Goal: Task Accomplishment & Management: Use online tool/utility

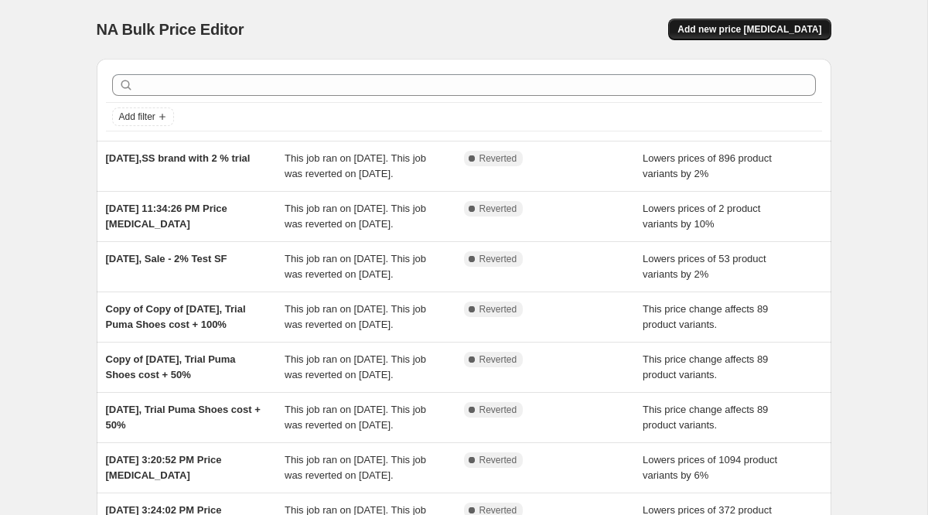
click at [735, 24] on span "Add new price [MEDICAL_DATA]" at bounding box center [749, 29] width 144 height 12
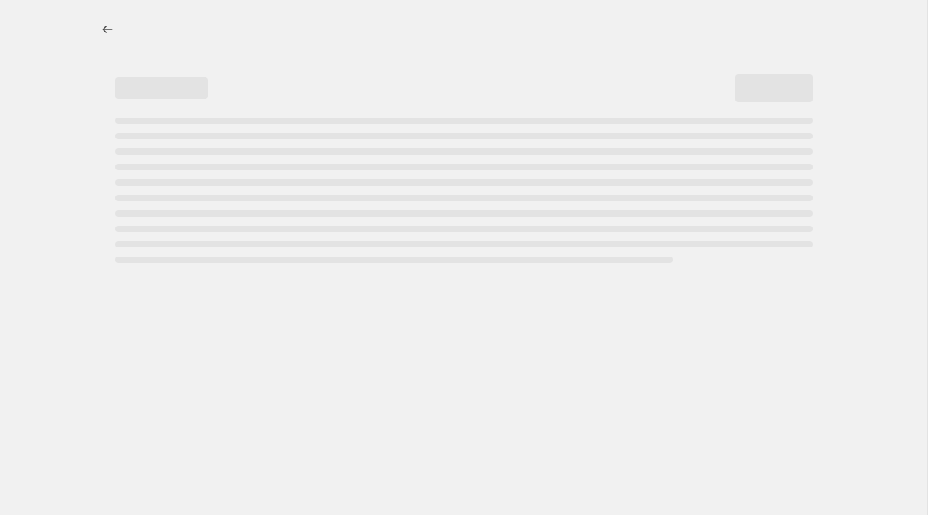
select select "percentage"
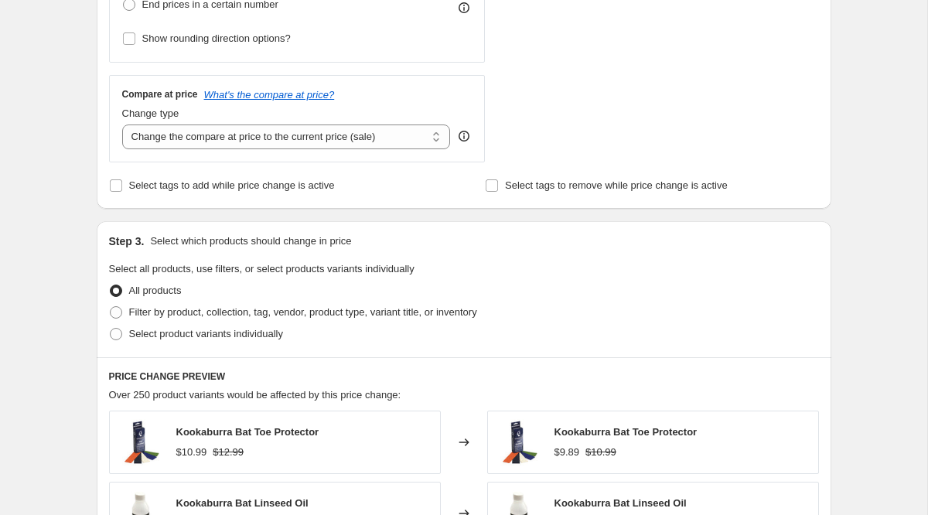
scroll to position [533, 0]
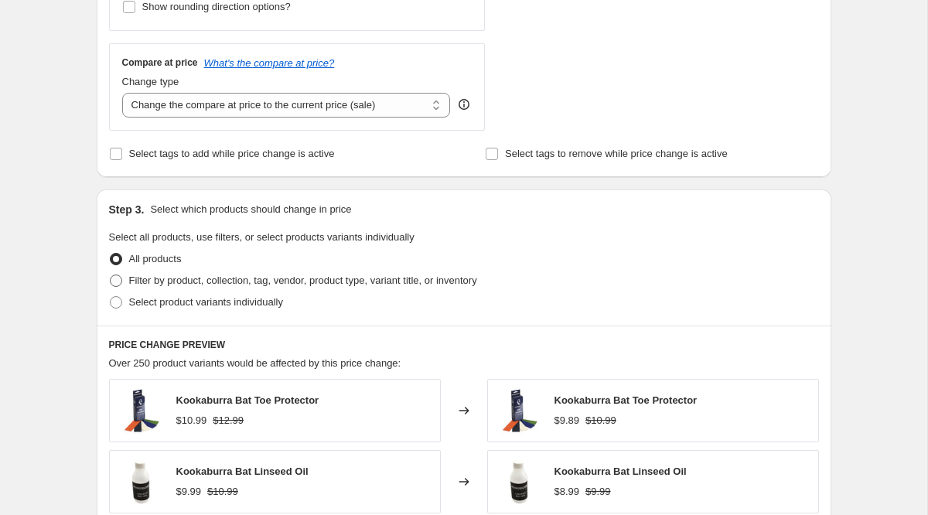
click at [162, 281] on span "Filter by product, collection, tag, vendor, product type, variant title, or inv…" at bounding box center [303, 280] width 348 height 12
click at [111, 275] on input "Filter by product, collection, tag, vendor, product type, variant title, or inv…" at bounding box center [110, 274] width 1 height 1
radio input "true"
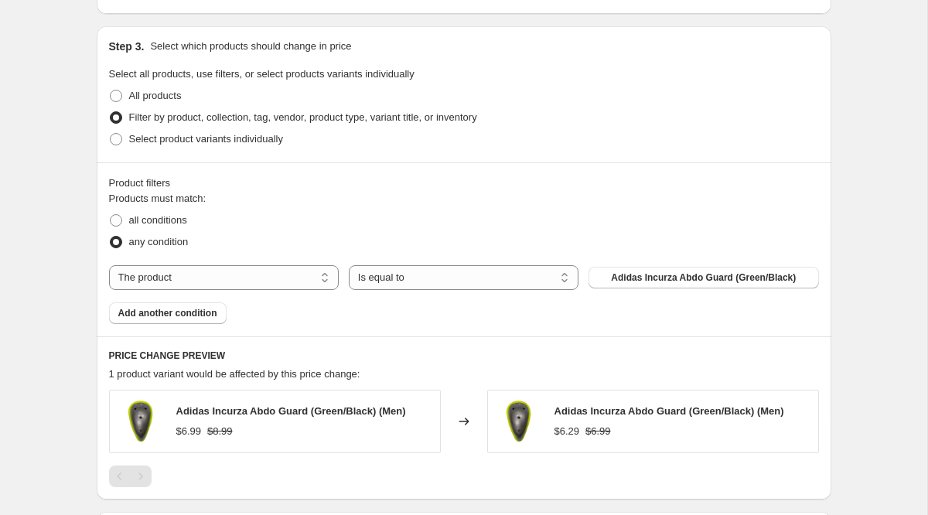
scroll to position [701, 0]
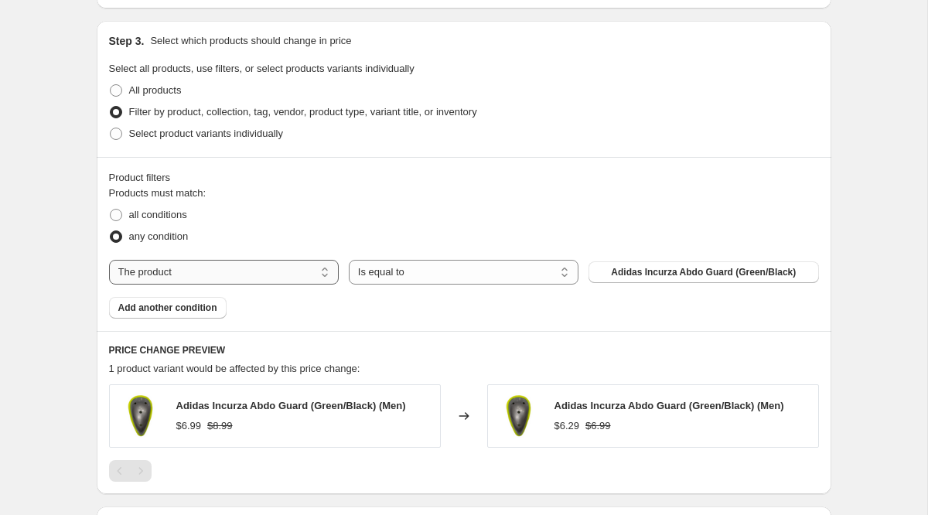
click at [232, 274] on select "The product The product's collection The product's tag The product's vendor The…" at bounding box center [224, 272] width 230 height 25
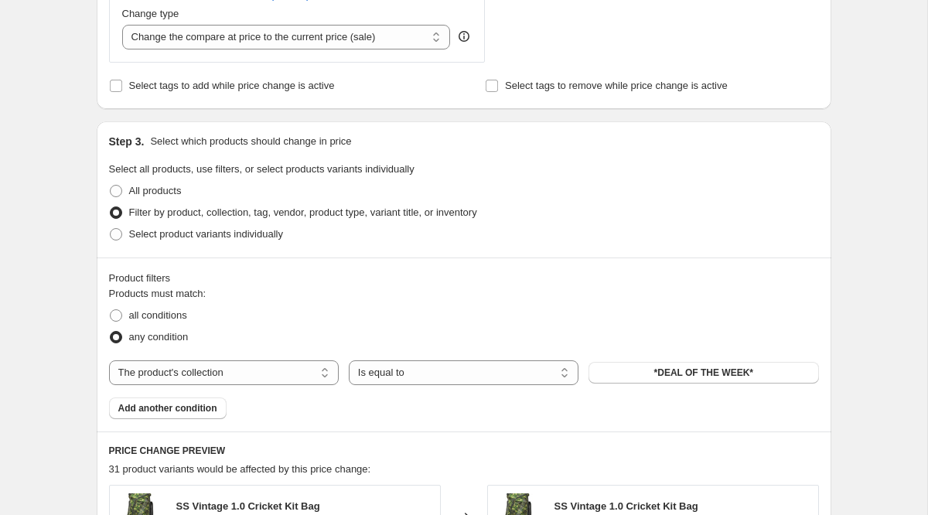
scroll to position [598, 0]
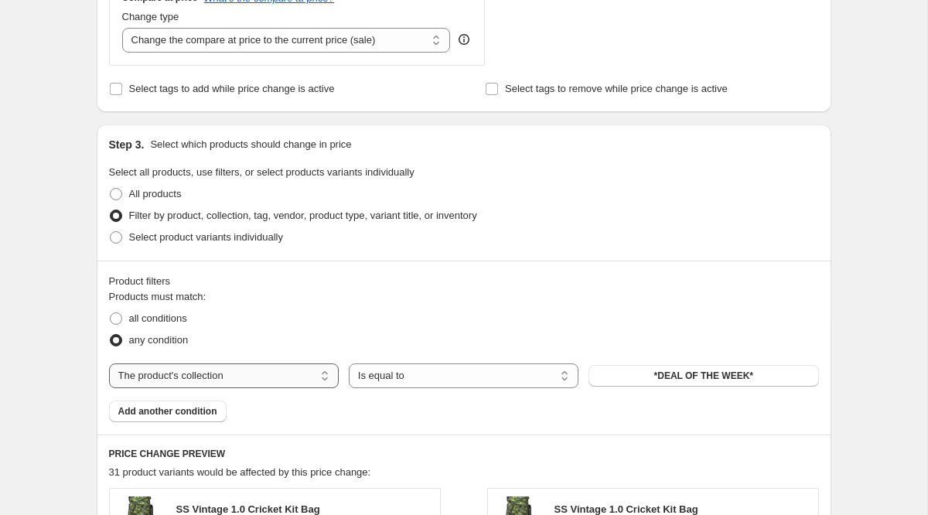
click at [176, 380] on select "The product The product's collection The product's tag The product's vendor The…" at bounding box center [224, 375] width 230 height 25
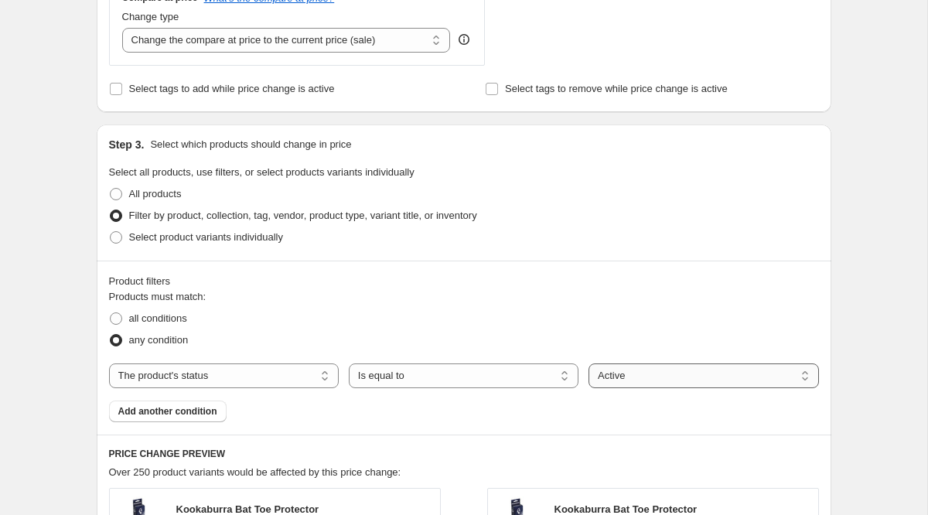
click at [638, 376] on select "Active Draft Archived" at bounding box center [703, 375] width 230 height 25
click at [239, 380] on select "The product The product's collection The product's tag The product's vendor The…" at bounding box center [224, 375] width 230 height 25
click at [227, 374] on select "The product The product's collection The product's tag The product's vendor The…" at bounding box center [224, 375] width 230 height 25
select select "collection"
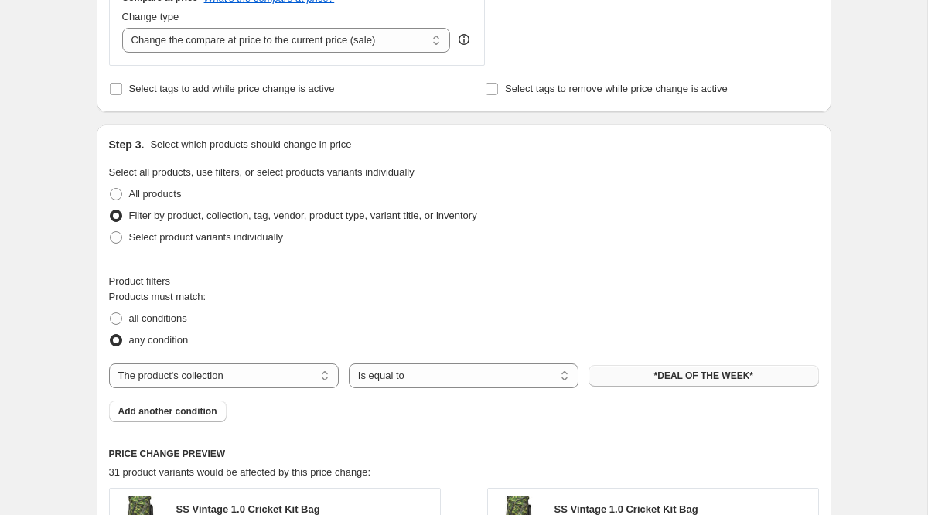
click at [647, 374] on button "*DEAL OF THE WEEK*" at bounding box center [703, 376] width 230 height 22
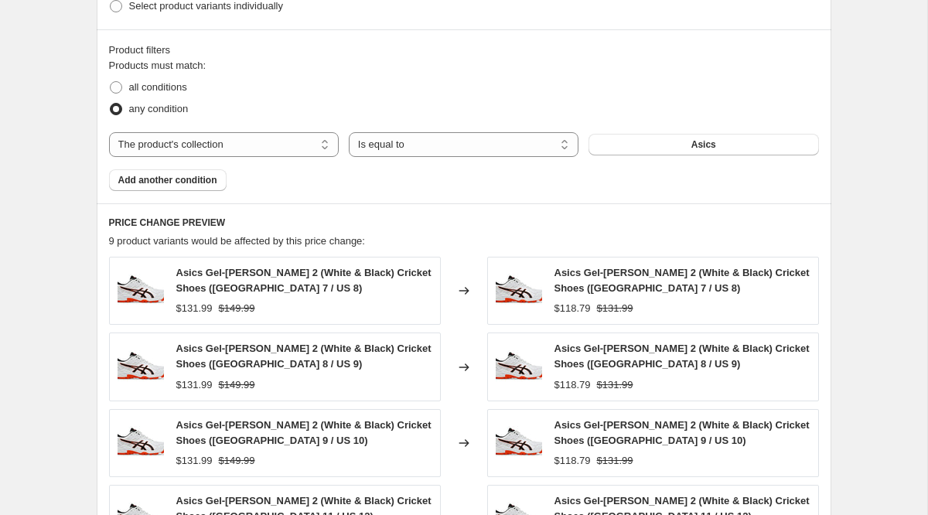
scroll to position [731, 0]
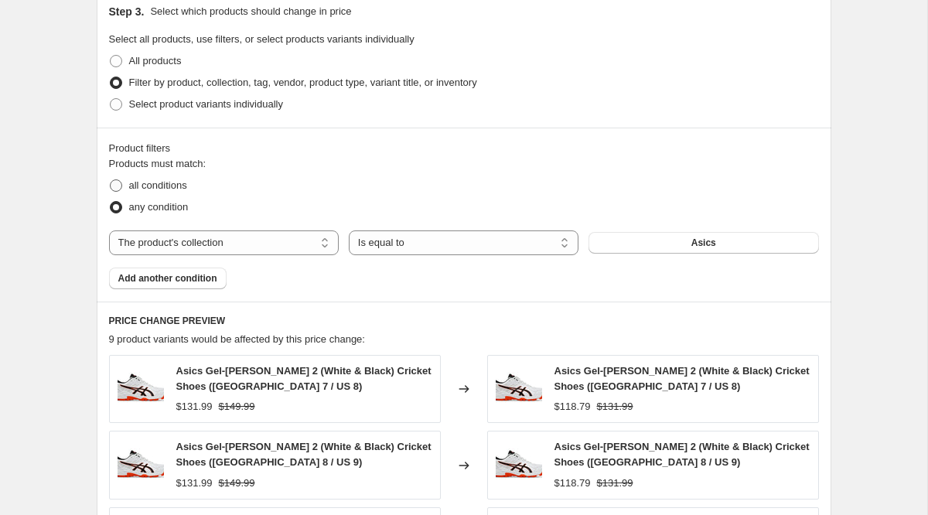
click at [113, 185] on span at bounding box center [116, 185] width 12 height 12
click at [111, 180] on input "all conditions" at bounding box center [110, 179] width 1 height 1
radio input "true"
click at [160, 280] on span "Add another condition" at bounding box center [167, 278] width 99 height 12
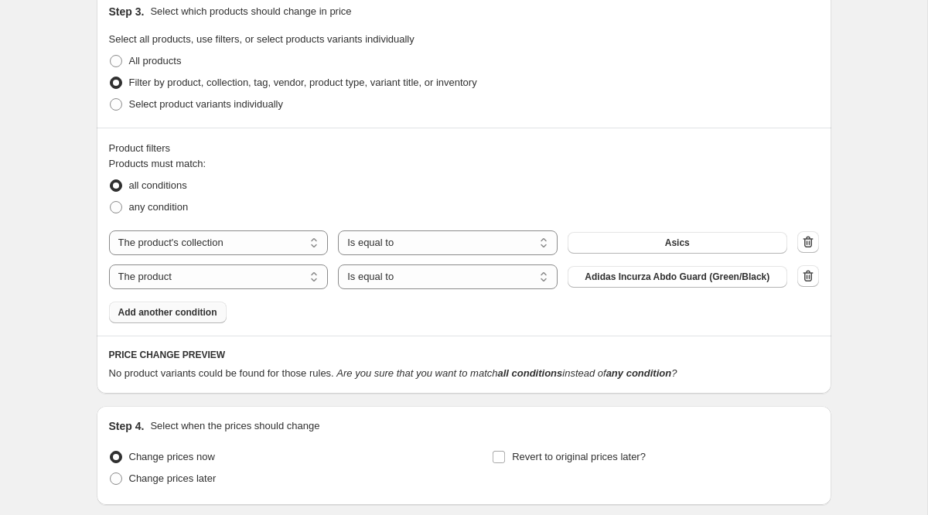
click at [160, 280] on select "The product The product's collection The product's tag The product's vendor The…" at bounding box center [219, 276] width 220 height 25
select select "vendor"
click at [810, 240] on icon "button" at bounding box center [808, 242] width 10 height 12
select select "vendor"
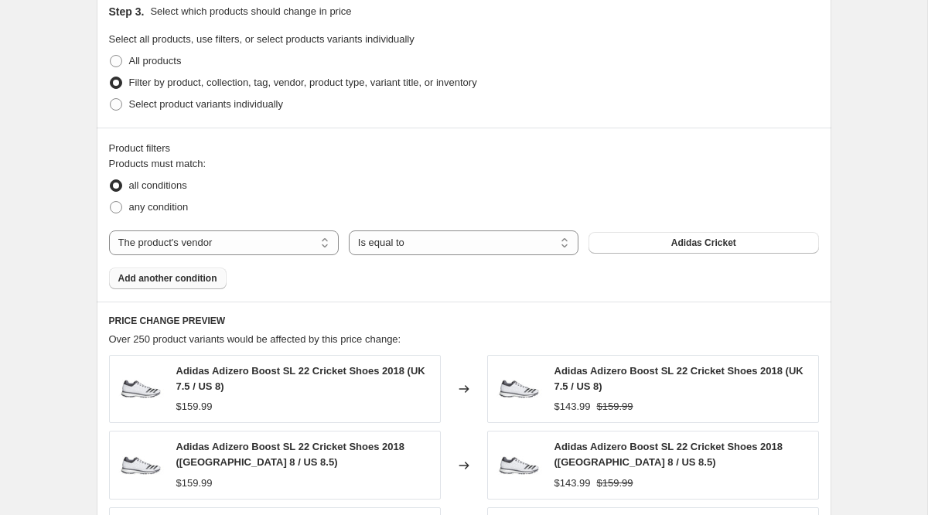
click at [697, 245] on span "Adidas Cricket" at bounding box center [703, 243] width 65 height 12
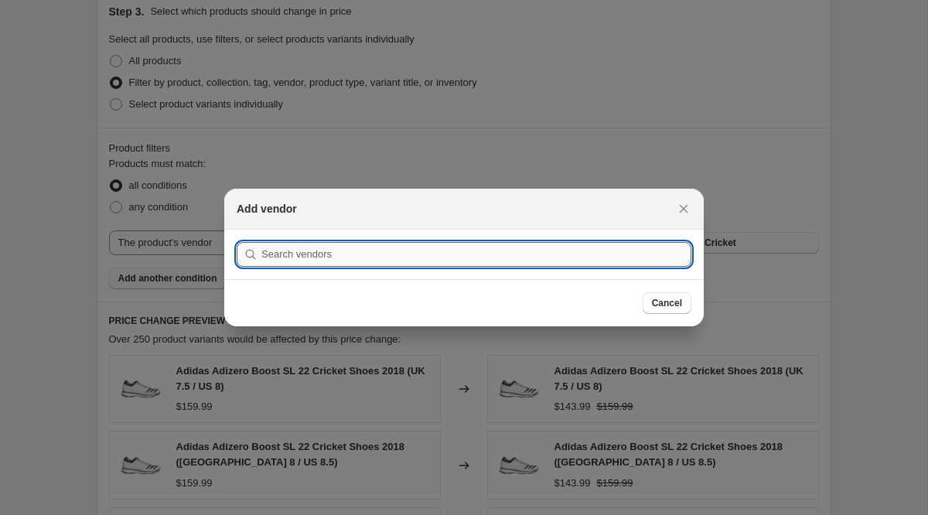
click at [492, 255] on input ":r2k:" at bounding box center [476, 254] width 430 height 25
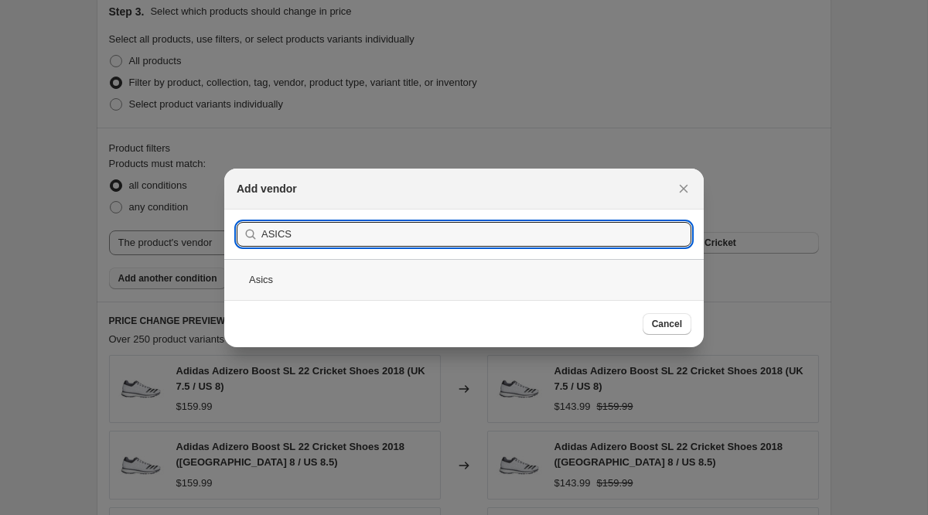
type input "ASICS"
click at [320, 281] on div "Asics" at bounding box center [463, 279] width 479 height 41
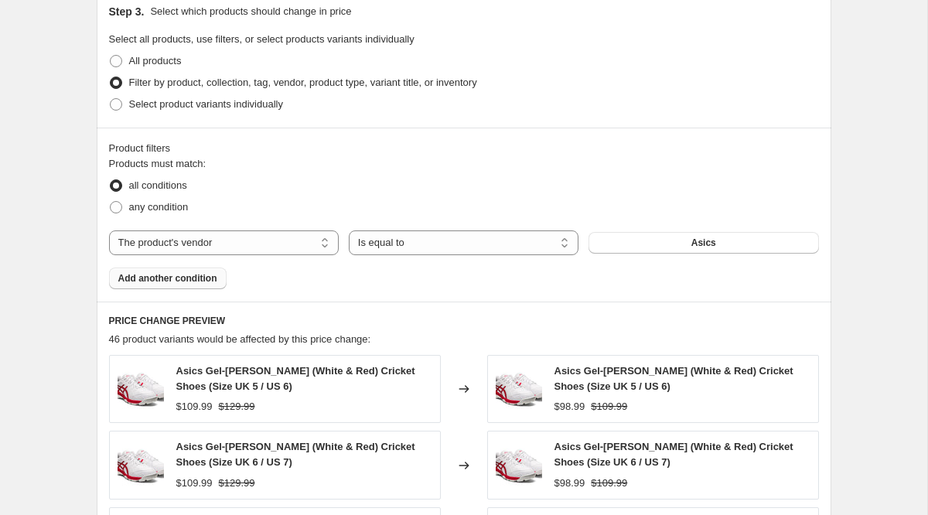
click at [137, 278] on span "Add another condition" at bounding box center [167, 278] width 99 height 12
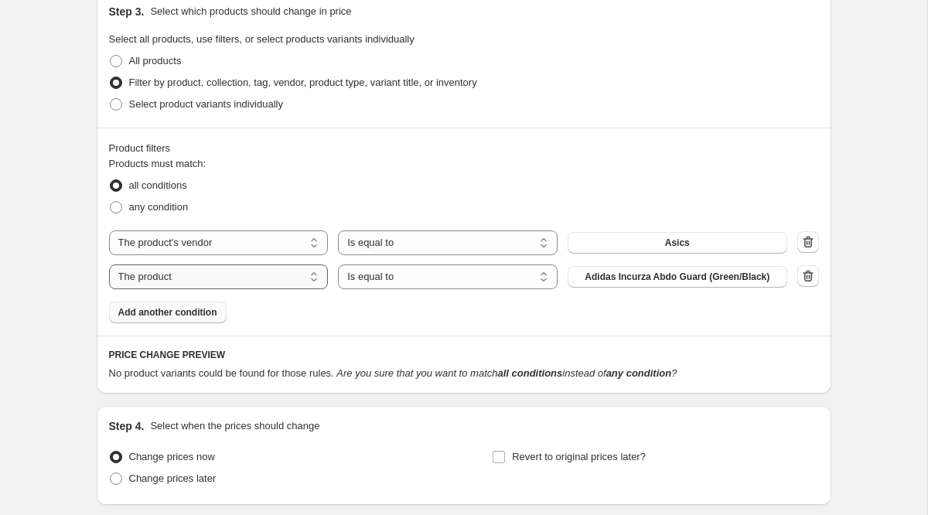
click at [162, 279] on select "The product The product's collection The product's tag The product's vendor The…" at bounding box center [219, 276] width 220 height 25
select select "product_status"
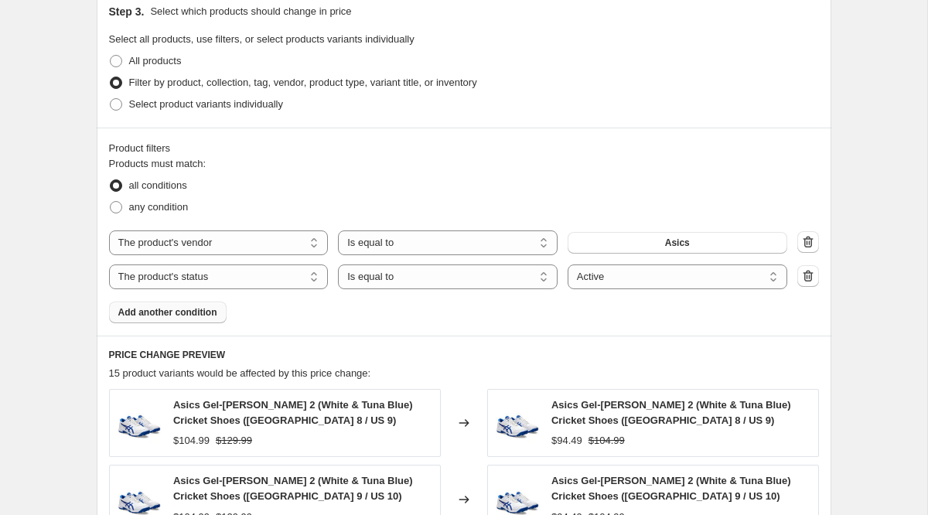
click at [191, 315] on span "Add another condition" at bounding box center [167, 312] width 99 height 12
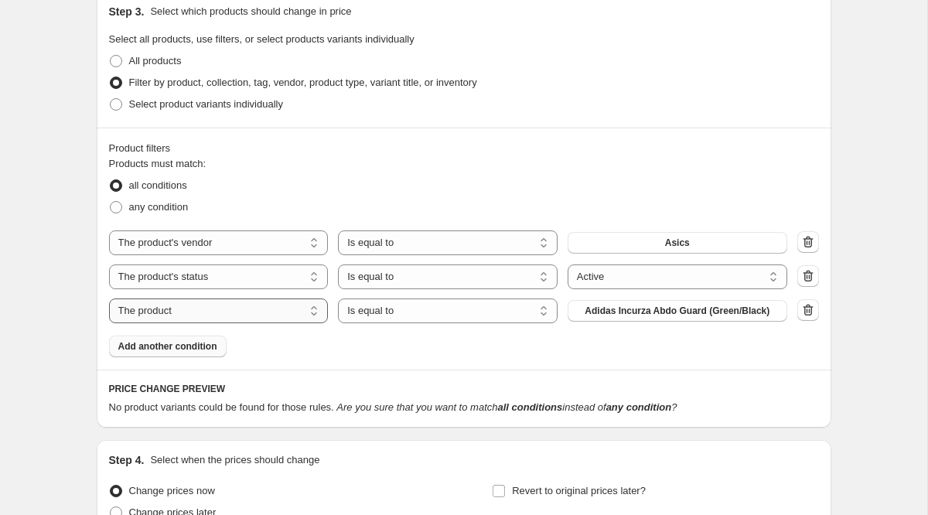
click at [157, 313] on select "The product The product's collection The product's tag The product's vendor The…" at bounding box center [219, 310] width 220 height 25
select select "inventory_quantity"
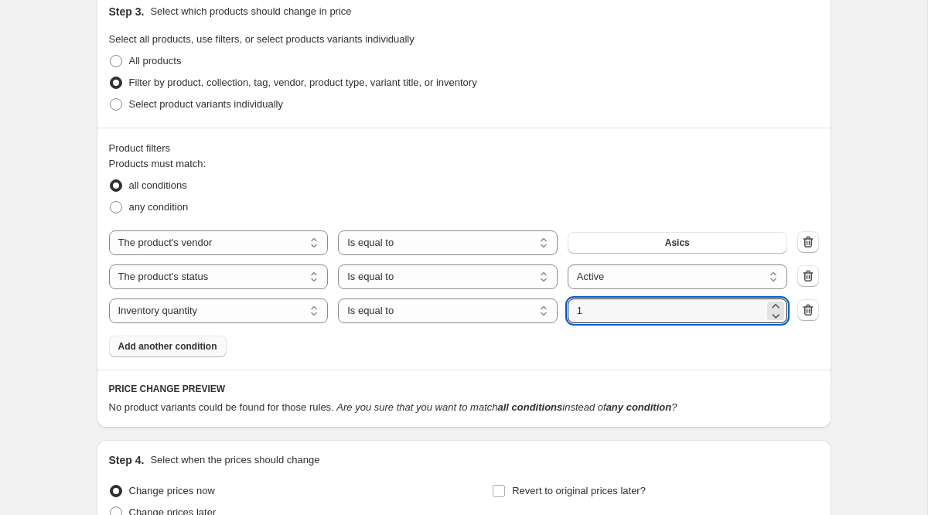
drag, startPoint x: 592, startPoint y: 308, endPoint x: 565, endPoint y: 307, distance: 27.1
click at [565, 307] on div "The product The product's collection The product's tag The product's vendor The…" at bounding box center [448, 310] width 678 height 25
click at [496, 306] on select "Is equal to Is not equal to Is greater than Is less than" at bounding box center [448, 310] width 220 height 25
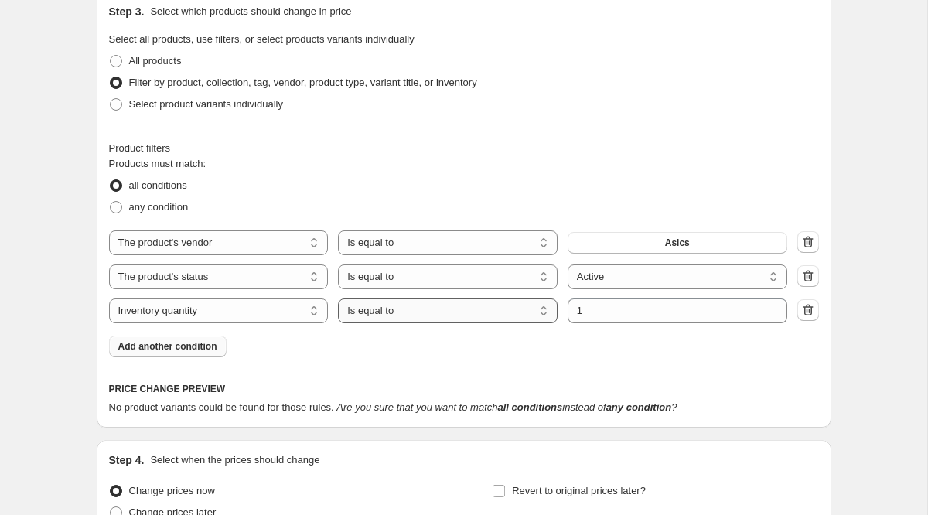
select select ">"
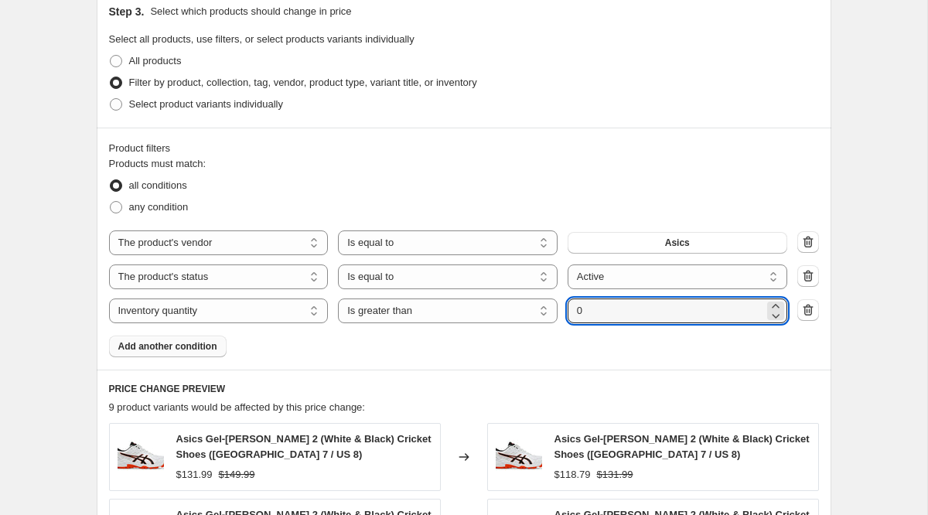
type input "0"
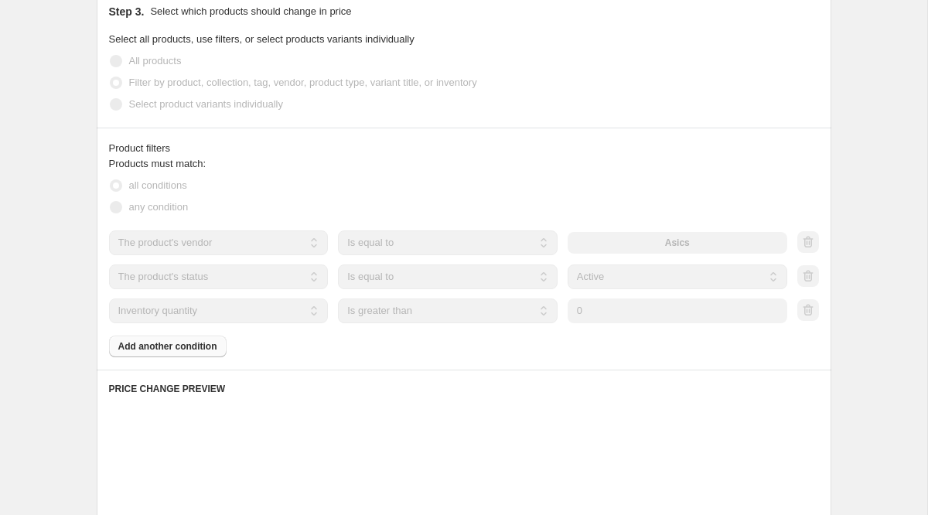
click at [541, 356] on div "Products must match: all conditions any condition The product The product's col…" at bounding box center [464, 256] width 710 height 201
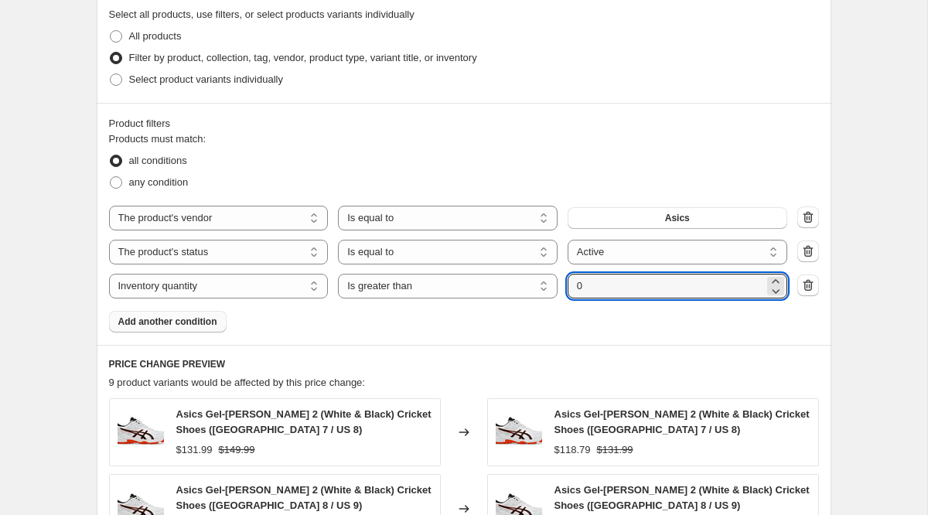
scroll to position [766, 0]
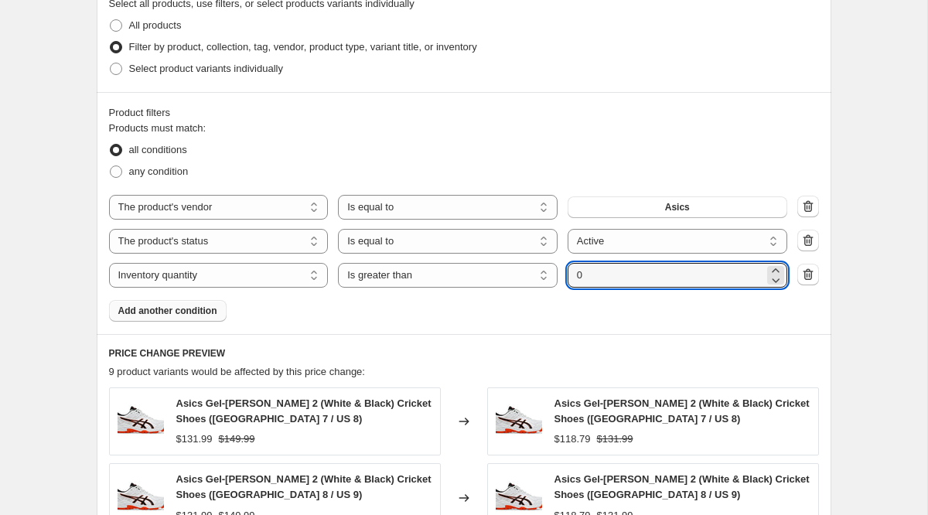
click at [878, 182] on div "Create new price [MEDICAL_DATA]. This page is ready Create new price [MEDICAL_D…" at bounding box center [463, 140] width 927 height 1812
